Goal: Task Accomplishment & Management: Manage account settings

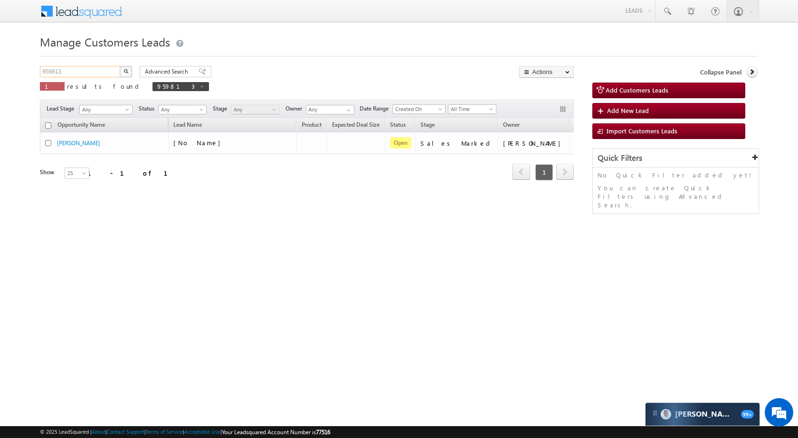
click at [90, 69] on input "959813" at bounding box center [80, 71] width 81 height 11
click at [131, 67] on button "button" at bounding box center [126, 71] width 12 height 11
click at [101, 68] on input "959813" at bounding box center [80, 71] width 81 height 11
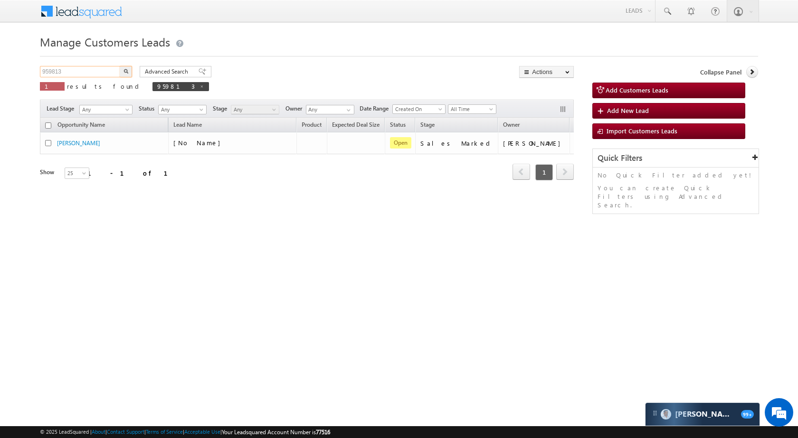
paste input "7607"
click at [128, 71] on button "button" at bounding box center [126, 71] width 12 height 11
click at [89, 71] on input "976073" at bounding box center [80, 71] width 81 height 11
paste input "60928"
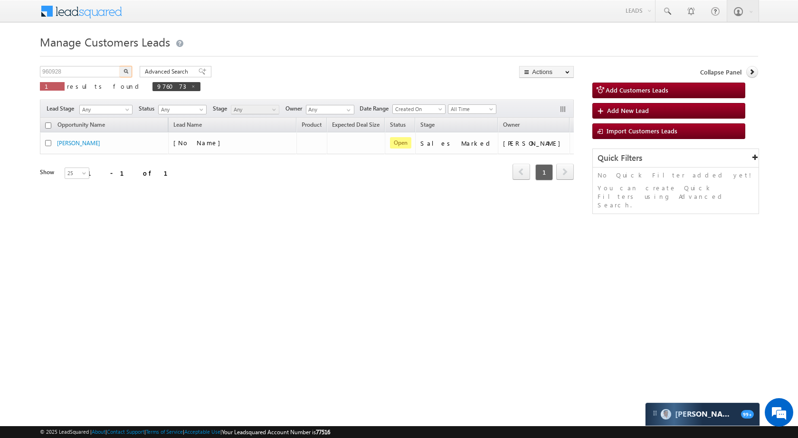
click at [129, 72] on button "button" at bounding box center [126, 71] width 12 height 11
click at [95, 70] on input "960928" at bounding box center [80, 71] width 81 height 11
paste input "76081"
click at [129, 72] on button "button" at bounding box center [126, 71] width 12 height 11
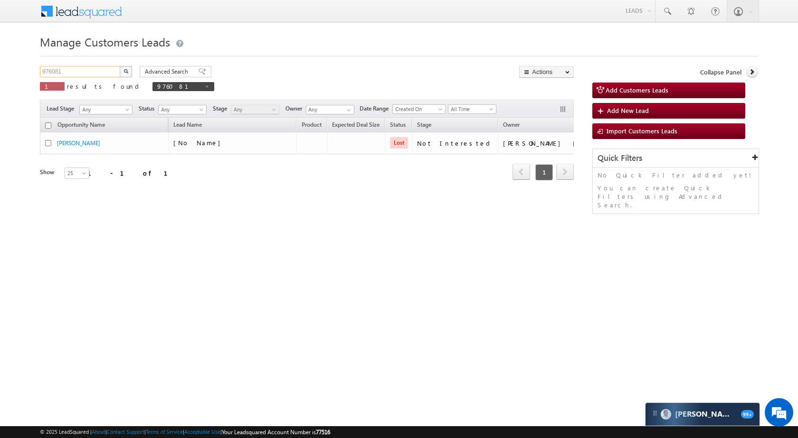
click at [82, 76] on input "976081" at bounding box center [80, 71] width 81 height 11
paste input "1338"
click at [131, 70] on button "button" at bounding box center [126, 71] width 12 height 11
click at [86, 68] on input "971338" at bounding box center [80, 71] width 81 height 11
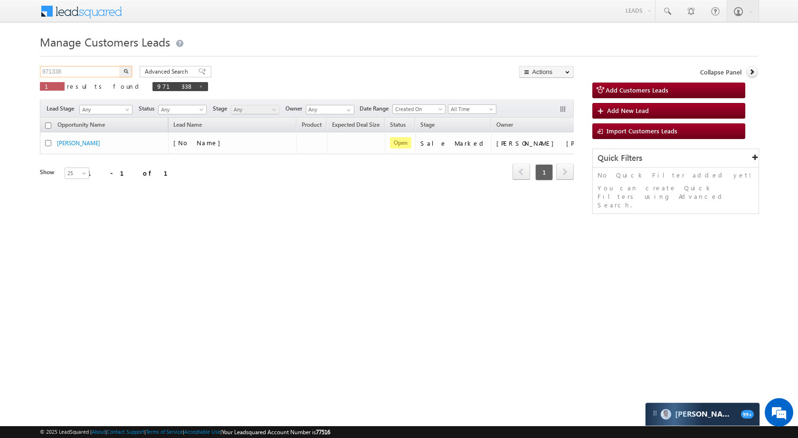
click at [86, 68] on input "971338" at bounding box center [80, 71] width 81 height 11
paste input "818"
type input "978188"
click at [128, 69] on img "button" at bounding box center [125, 71] width 5 height 5
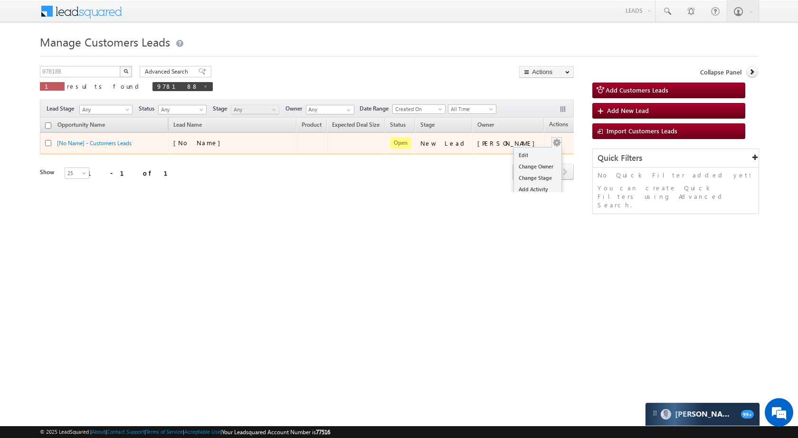
click at [552, 145] on button "button" at bounding box center [556, 142] width 9 height 9
click at [532, 150] on link "Edit" at bounding box center [537, 155] width 47 height 11
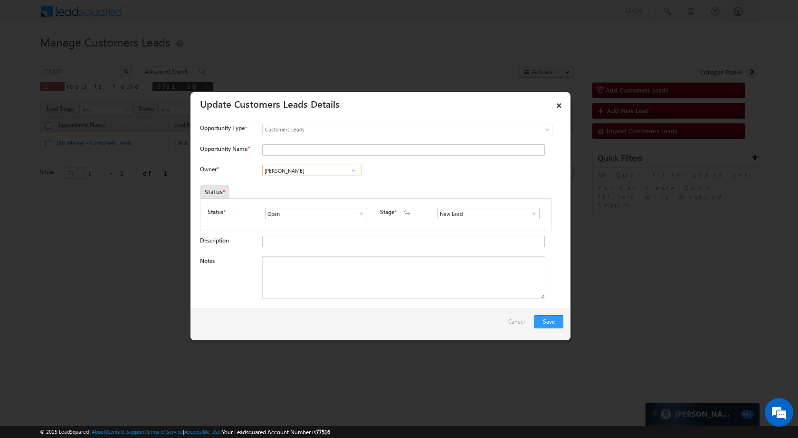
click at [325, 168] on input "[PERSON_NAME]" at bounding box center [311, 170] width 99 height 11
paste input "[PERSON_NAME] Des"
click at [320, 201] on link "[PERSON_NAME] [PERSON_NAME] [PERSON_NAME][EMAIL_ADDRESS][PERSON_NAME][DOMAIN_NA…" at bounding box center [311, 202] width 99 height 18
type input "[PERSON_NAME] [PERSON_NAME]"
click at [331, 148] on input "Opportunity Name *" at bounding box center [403, 149] width 283 height 11
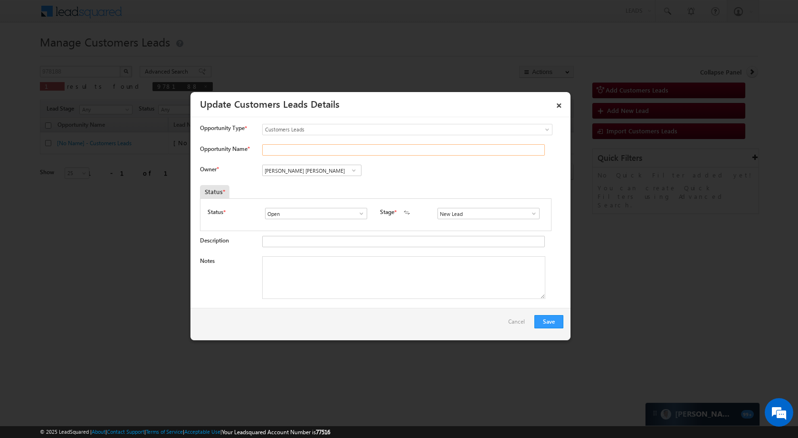
click at [364, 149] on input "Opportunity Name *" at bounding box center [403, 149] width 283 height 11
paste input "[PERSON_NAME]"
type input "[PERSON_NAME]"
click at [532, 212] on span at bounding box center [533, 214] width 9 height 8
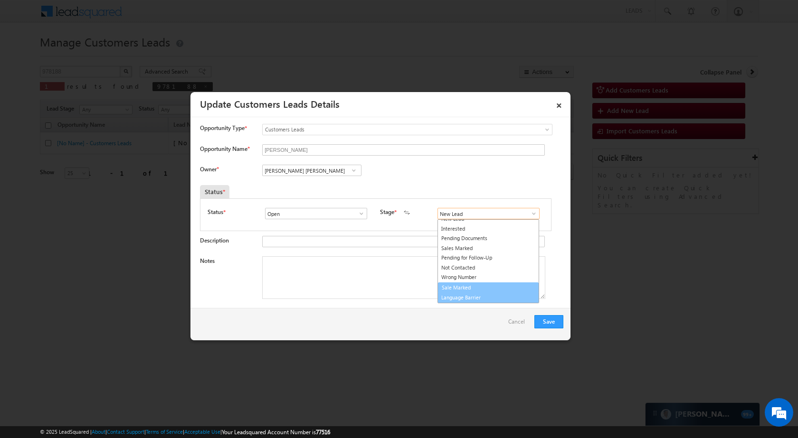
scroll to position [14, 0]
click at [482, 277] on link "Sale Marked" at bounding box center [488, 279] width 102 height 11
type input "Sale Marked"
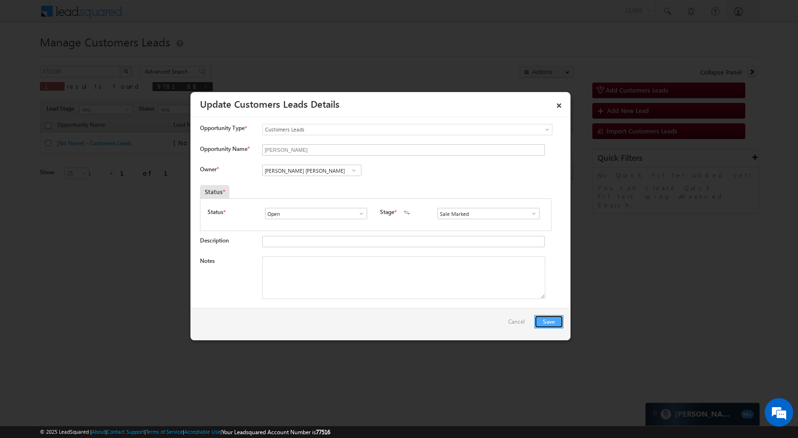
click at [554, 321] on button "Save" at bounding box center [548, 321] width 29 height 13
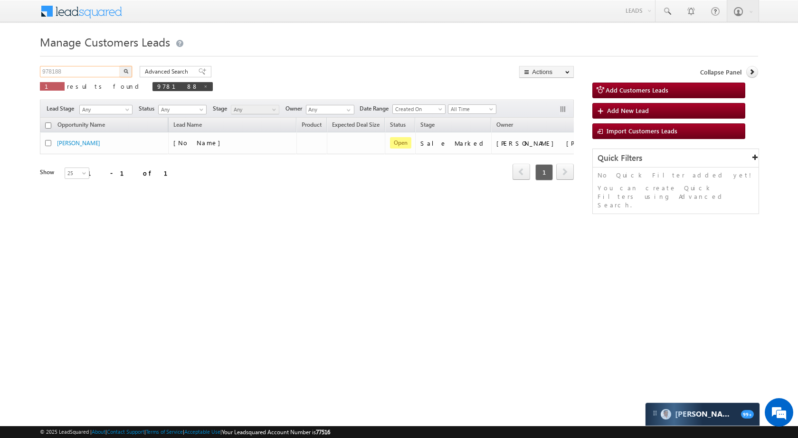
click at [100, 75] on input "978188" at bounding box center [80, 71] width 81 height 11
paste input "65962"
click at [123, 73] on img "button" at bounding box center [125, 71] width 5 height 5
click at [85, 72] on input "965962" at bounding box center [80, 71] width 81 height 11
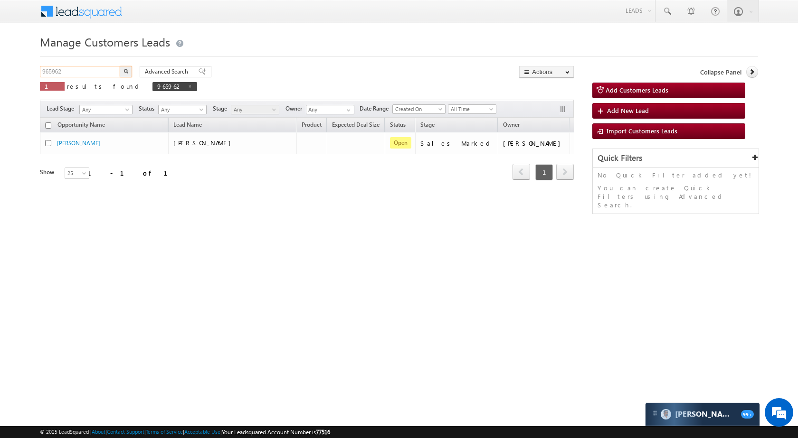
click at [85, 72] on input "965962" at bounding box center [80, 71] width 81 height 11
paste input "59813"
click at [125, 76] on button "button" at bounding box center [126, 71] width 12 height 11
click at [85, 72] on input "959813" at bounding box center [80, 71] width 81 height 11
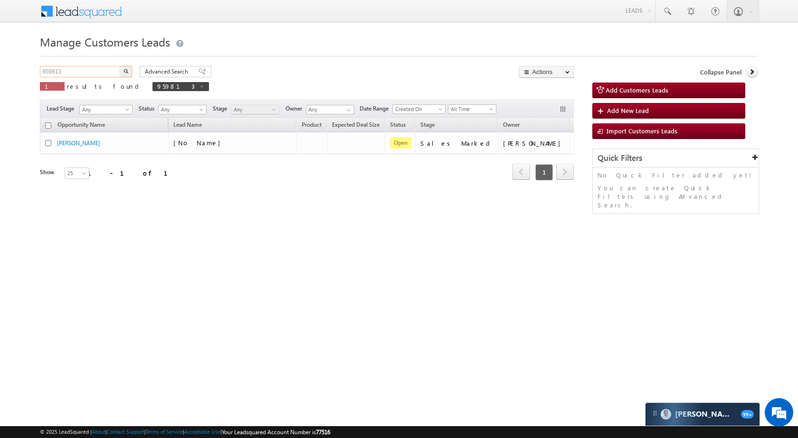
click at [85, 72] on input "959813" at bounding box center [80, 71] width 81 height 11
paste input "4231"
click at [128, 71] on button "button" at bounding box center [126, 71] width 12 height 11
click at [84, 73] on input "954231" at bounding box center [80, 71] width 81 height 11
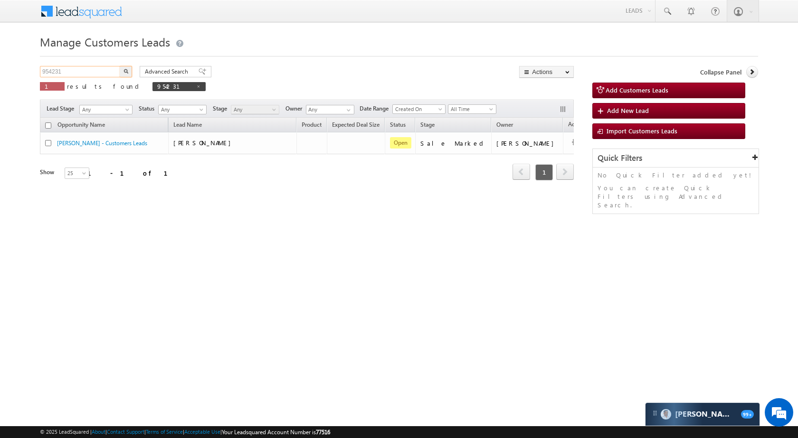
paste input "75735"
click at [124, 67] on button "button" at bounding box center [126, 71] width 12 height 11
click at [107, 66] on div "Manage Customers Leads Customers Leads updated successfully. 975735 X 1 results…" at bounding box center [399, 150] width 718 height 237
drag, startPoint x: 107, startPoint y: 66, endPoint x: 104, endPoint y: 72, distance: 7.4
click at [106, 66] on div "Manage Customers Leads Customers Leads updated successfully. 975735 X 1 results…" at bounding box center [399, 150] width 718 height 237
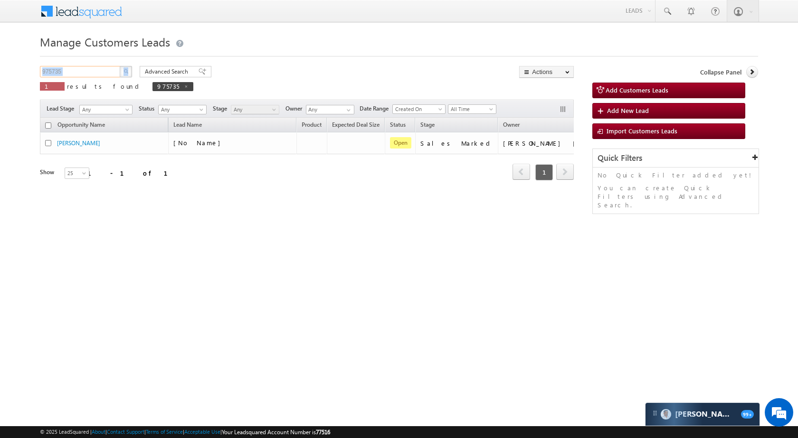
click at [104, 72] on input "975735" at bounding box center [80, 71] width 81 height 11
paste input "1"
click at [124, 74] on button "button" at bounding box center [126, 71] width 12 height 11
click at [71, 75] on input "975715" at bounding box center [80, 71] width 81 height 11
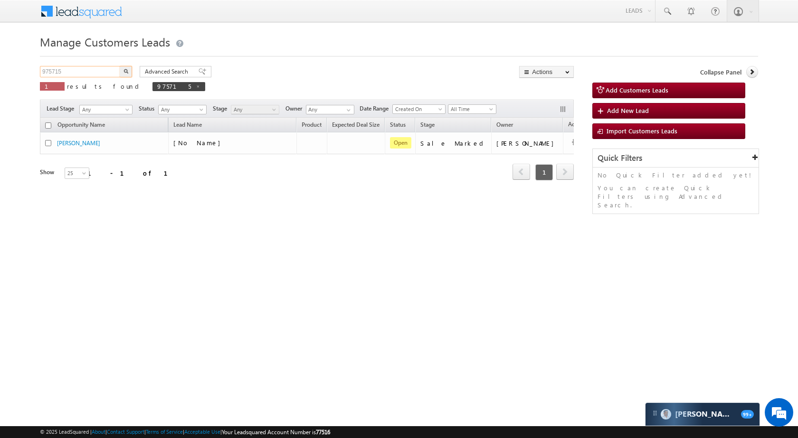
click at [71, 75] on input "975715" at bounding box center [80, 71] width 81 height 11
paste input "7232"
click at [121, 71] on button "button" at bounding box center [126, 71] width 12 height 11
click at [84, 73] on input "977232" at bounding box center [80, 71] width 81 height 11
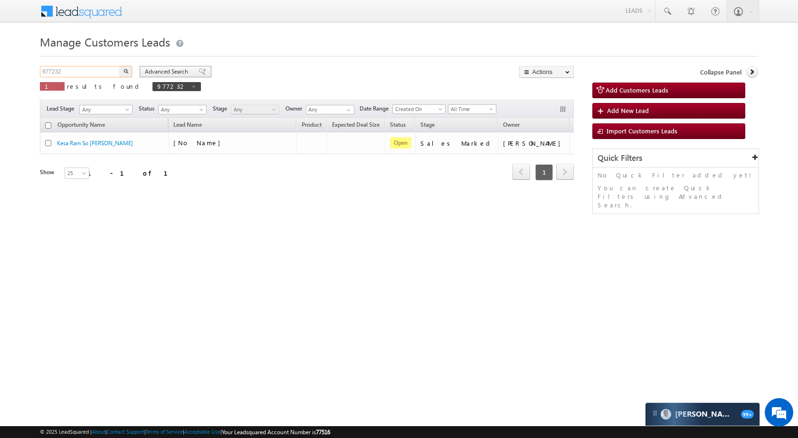
paste input "8189"
type input "978189"
click at [131, 71] on button "button" at bounding box center [126, 71] width 12 height 11
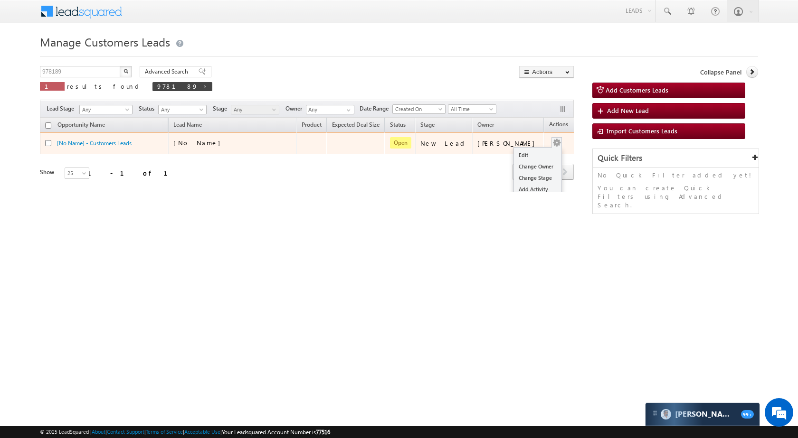
click at [549, 137] on td "Edit Change Owner Change Stage Add Activity Add Task Delete" at bounding box center [563, 144] width 39 height 22
click at [528, 146] on div "[PERSON_NAME]" at bounding box center [508, 143] width 62 height 9
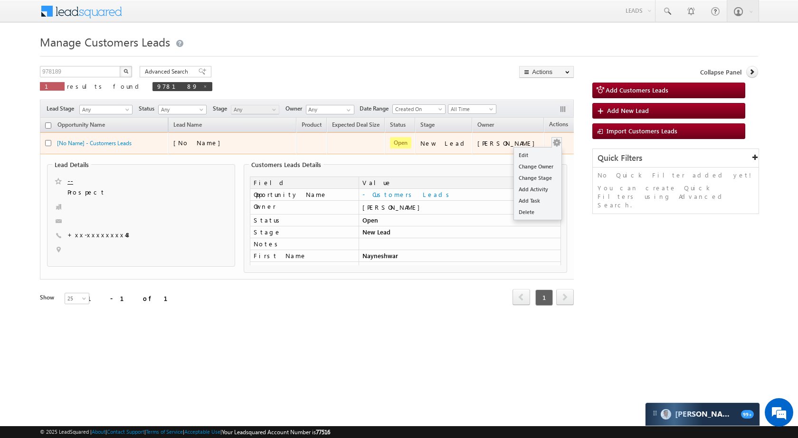
click at [551, 137] on span at bounding box center [556, 142] width 10 height 10
click at [538, 159] on link "Edit" at bounding box center [537, 155] width 47 height 11
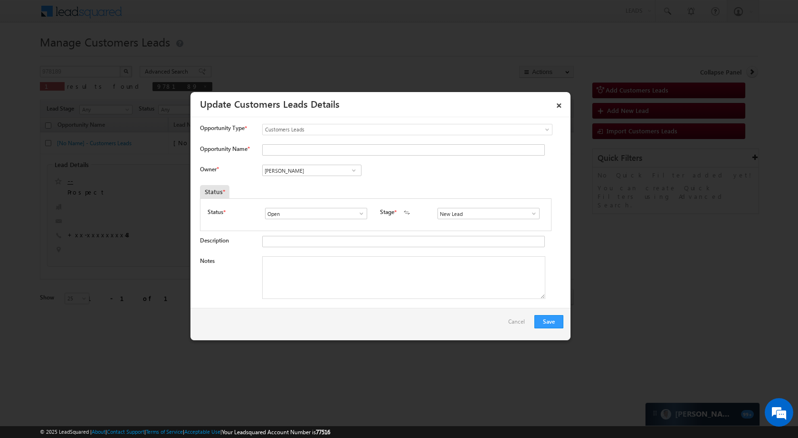
click at [313, 176] on input "[PERSON_NAME]" at bounding box center [311, 170] width 99 height 11
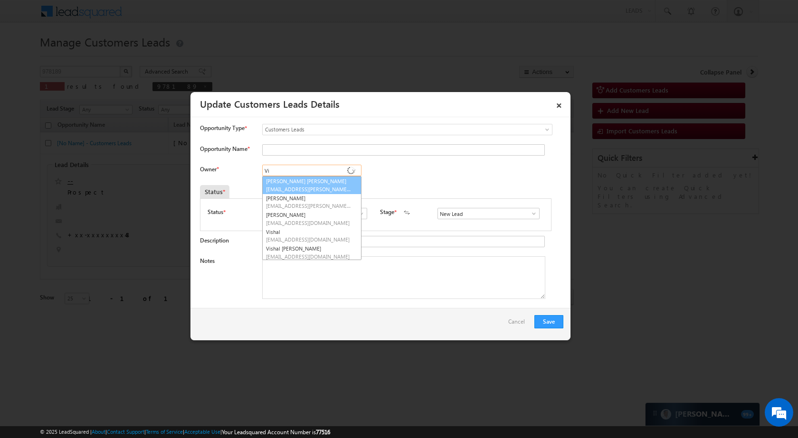
type input "V"
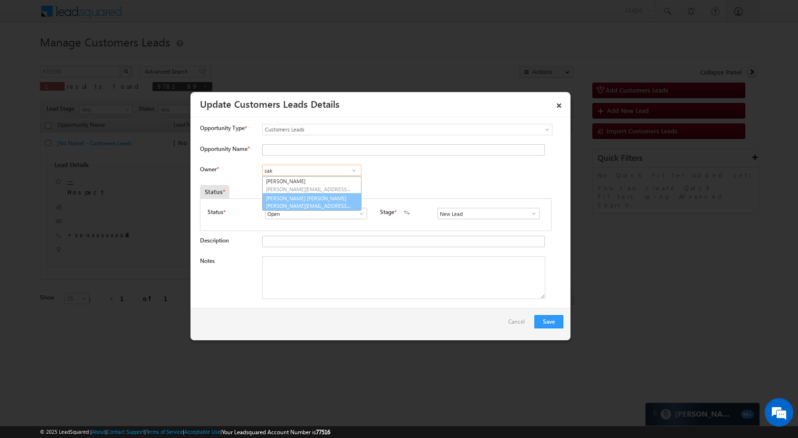
click at [304, 199] on link "[PERSON_NAME] [PERSON_NAME] [PERSON_NAME][EMAIL_ADDRESS][PERSON_NAME][DOMAIN_NA…" at bounding box center [311, 202] width 99 height 18
type input "[PERSON_NAME] [PERSON_NAME]"
click at [529, 213] on span at bounding box center [533, 214] width 9 height 8
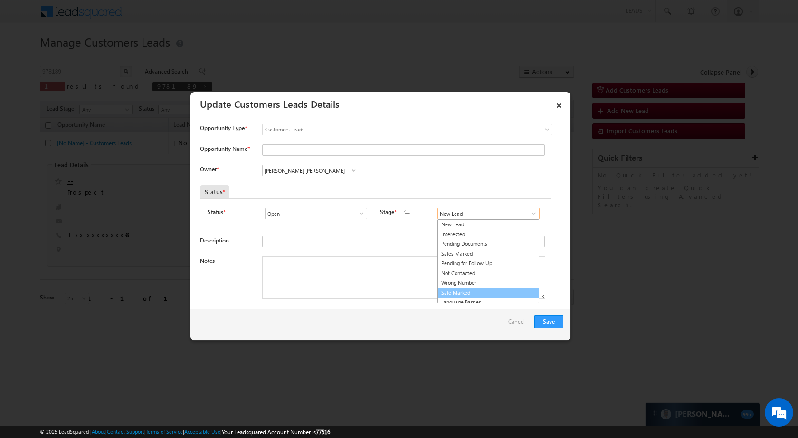
click at [481, 297] on link "Sale Marked" at bounding box center [488, 293] width 102 height 11
type input "Sale Marked"
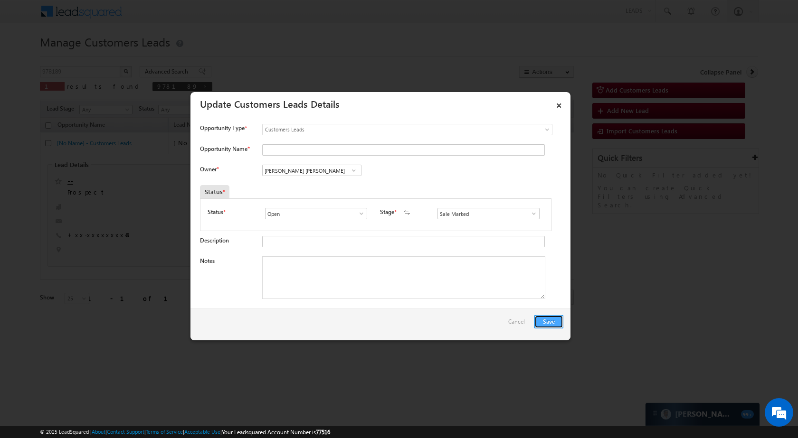
click at [541, 317] on button "Save" at bounding box center [548, 321] width 29 height 13
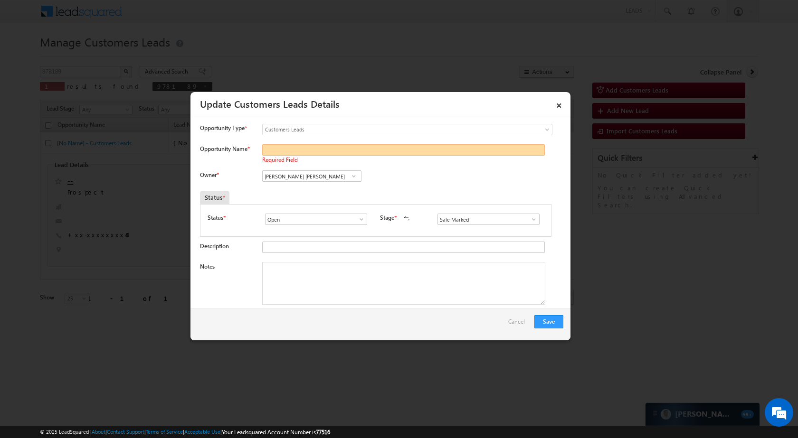
click at [338, 146] on input "Opportunity Name *" at bounding box center [403, 149] width 283 height 11
paste input "Nayneshwar"
type input "Nayneshwar"
click at [545, 318] on button "Save" at bounding box center [548, 321] width 29 height 13
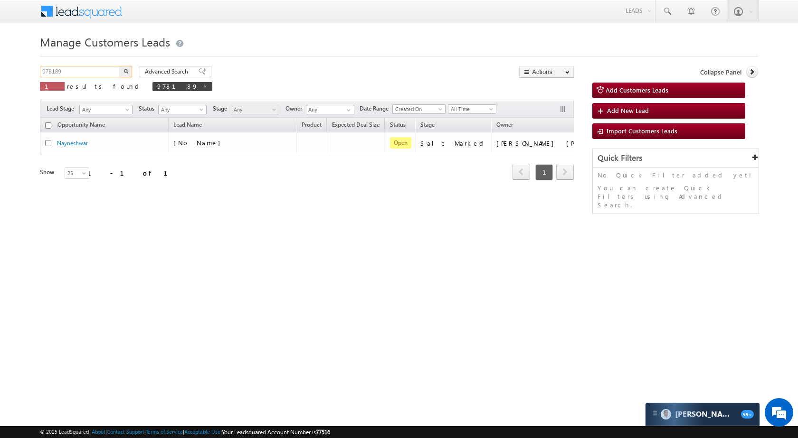
click at [107, 76] on input "978189" at bounding box center [80, 71] width 81 height 11
paste input "7113"
click at [125, 70] on img "button" at bounding box center [125, 71] width 5 height 5
click at [89, 73] on input "977113" at bounding box center [80, 71] width 81 height 11
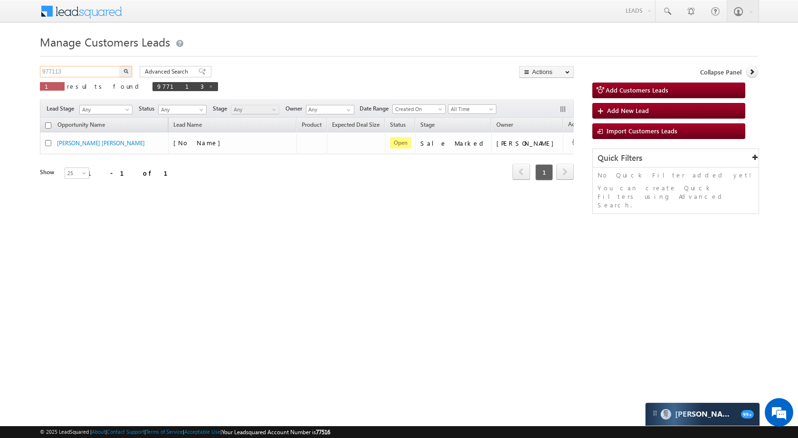
click at [89, 73] on input "977113" at bounding box center [80, 71] width 81 height 11
paste input "6044"
click at [128, 65] on div "Manage Customers Leads Customers Leads updated successfully. 976044 X 1 results…" at bounding box center [399, 150] width 718 height 237
click at [82, 71] on input "976044" at bounding box center [80, 71] width 81 height 11
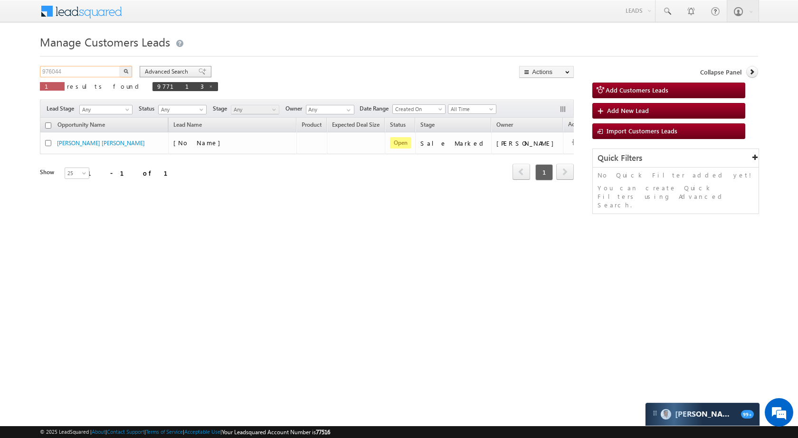
paste input "61912"
click at [125, 71] on img "button" at bounding box center [125, 71] width 5 height 5
click at [86, 66] on input "961912" at bounding box center [80, 71] width 81 height 11
paste input "5217"
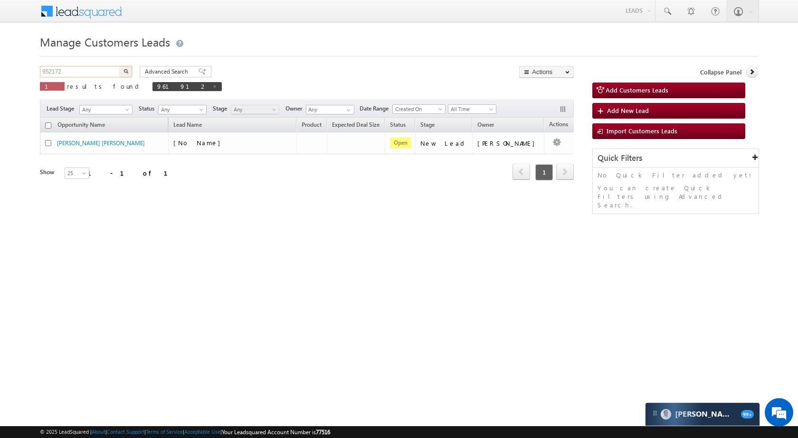
type input "952172"
click at [129, 70] on button "button" at bounding box center [126, 71] width 12 height 11
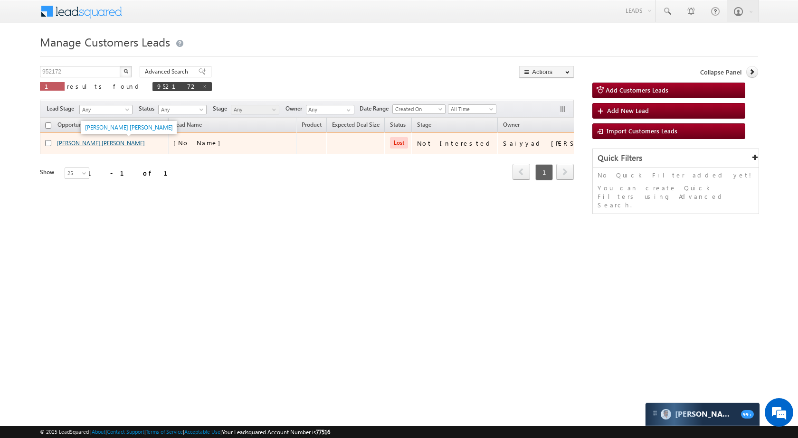
click at [81, 142] on link "[PERSON_NAME] [PERSON_NAME]" at bounding box center [101, 143] width 88 height 7
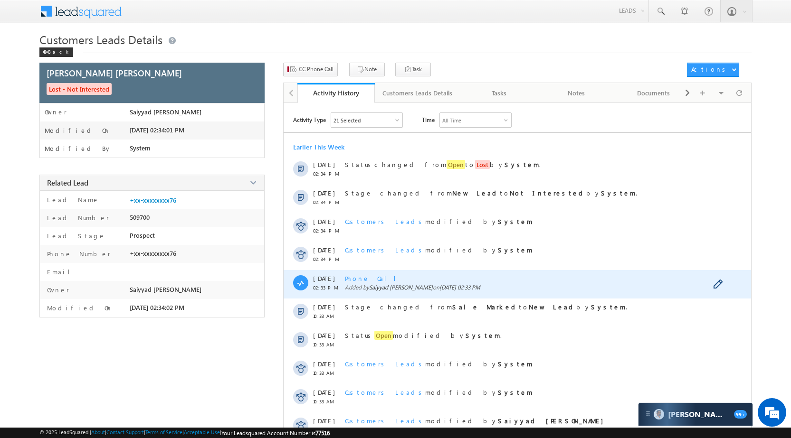
click at [357, 277] on span "Phone Call" at bounding box center [374, 279] width 58 height 8
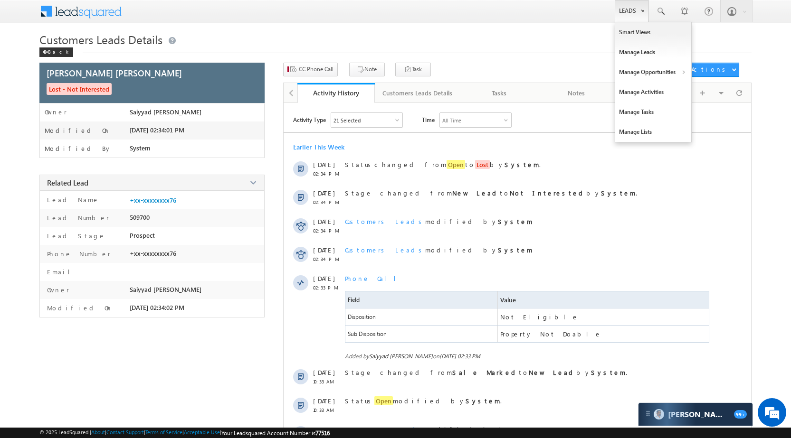
click at [615, 2] on link "Leads" at bounding box center [632, 11] width 34 height 22
click at [645, 76] on link "Manage Opportunities" at bounding box center [653, 72] width 76 height 20
click at [713, 92] on link "Customers Leads" at bounding box center [735, 93] width 87 height 20
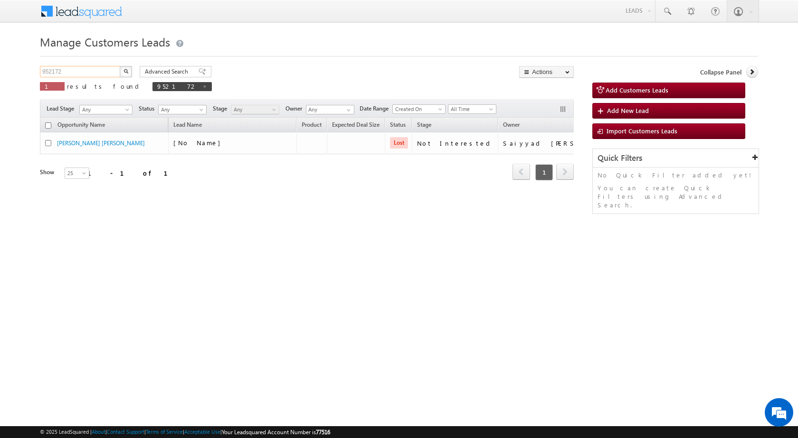
click at [88, 76] on input "952172" at bounding box center [80, 71] width 81 height 11
paste input "3461"
click at [122, 74] on button "button" at bounding box center [126, 71] width 12 height 11
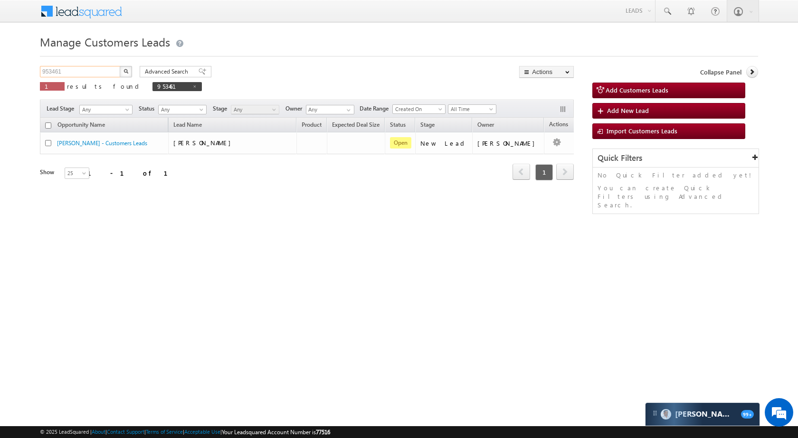
click at [95, 75] on input "953461" at bounding box center [80, 71] width 81 height 11
paste input "35990"
type input "935990"
click at [122, 71] on button "button" at bounding box center [126, 71] width 12 height 11
